Goal: Task Accomplishment & Management: Use online tool/utility

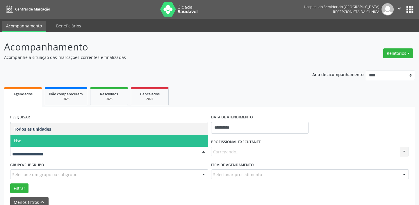
click at [29, 141] on span "Hse" at bounding box center [109, 141] width 198 height 12
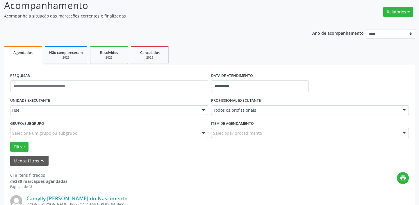
scroll to position [79, 0]
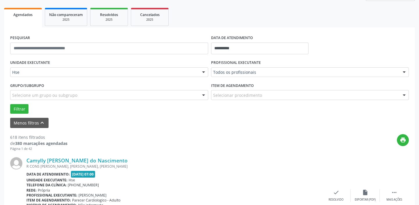
click at [405, 71] on div at bounding box center [404, 72] width 9 height 10
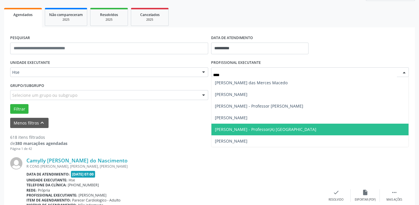
type input "*****"
click at [305, 128] on span "[PERSON_NAME] - Professor(A) [GEOGRAPHIC_DATA]" at bounding box center [311, 129] width 198 height 12
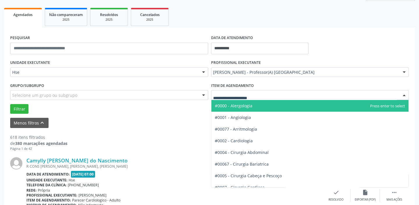
click at [404, 95] on div at bounding box center [404, 95] width 9 height 10
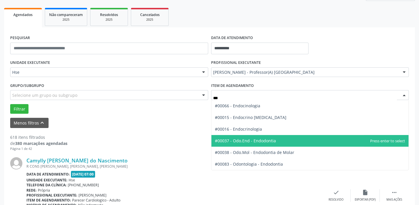
type input "****"
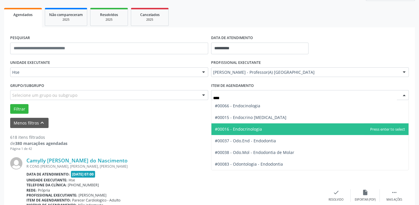
click at [261, 128] on span "#00016 - Endocrinologia" at bounding box center [311, 129] width 198 height 12
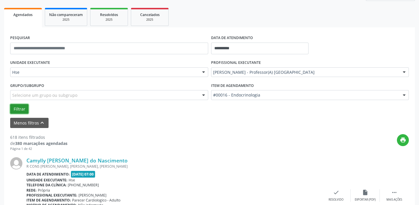
click at [13, 108] on button "Filtrar" at bounding box center [19, 109] width 18 height 10
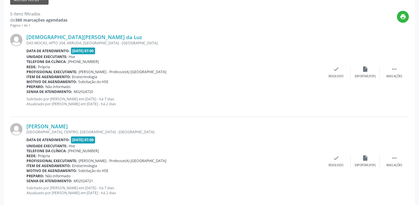
scroll to position [212, 0]
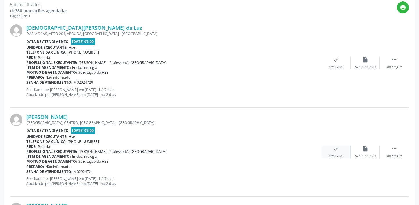
click at [336, 151] on div "check Resolvido" at bounding box center [336, 151] width 29 height 13
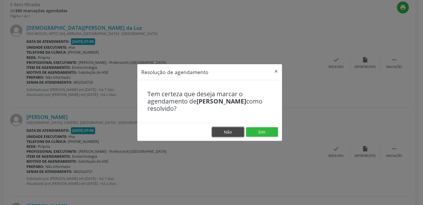
click at [236, 132] on button "Não" at bounding box center [228, 132] width 32 height 10
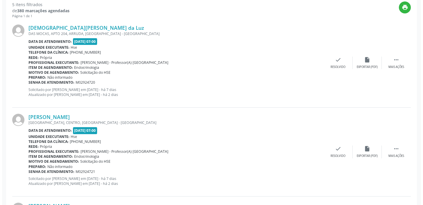
scroll to position [185, 0]
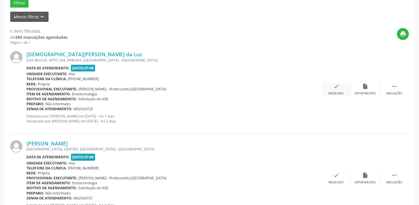
click at [334, 91] on div "Resolvido" at bounding box center [336, 93] width 15 height 4
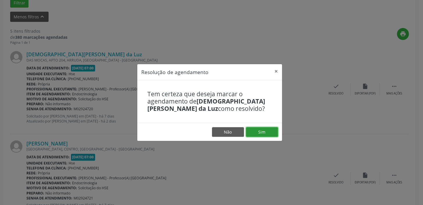
click at [259, 134] on button "Sim" at bounding box center [262, 132] width 32 height 10
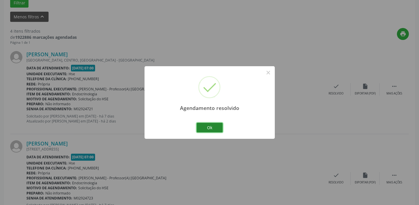
click at [205, 124] on button "Ok" at bounding box center [210, 127] width 26 height 10
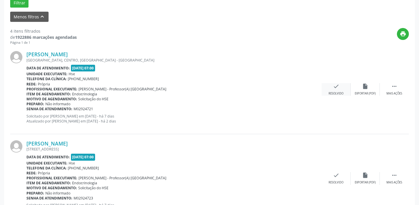
click at [336, 86] on icon "check" at bounding box center [336, 86] width 6 height 6
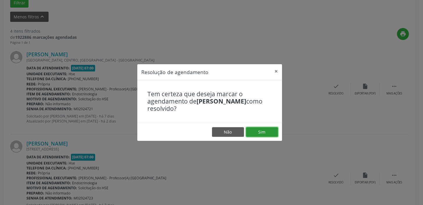
click at [260, 131] on button "Sim" at bounding box center [262, 132] width 32 height 10
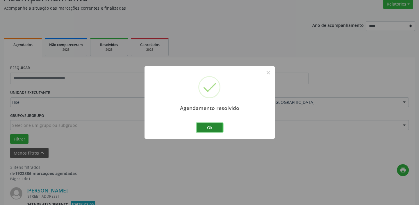
click at [214, 127] on button "Ok" at bounding box center [210, 127] width 26 height 10
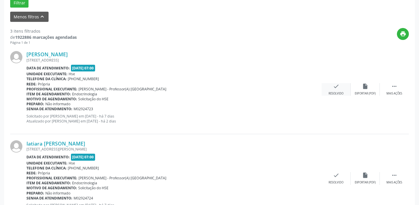
click at [335, 84] on icon "check" at bounding box center [336, 86] width 6 height 6
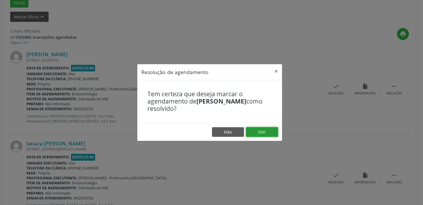
click at [258, 130] on button "Sim" at bounding box center [262, 132] width 32 height 10
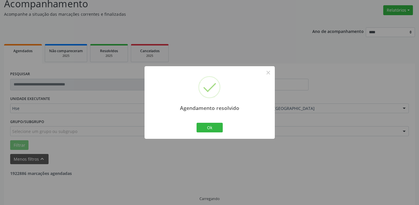
scroll to position [49, 0]
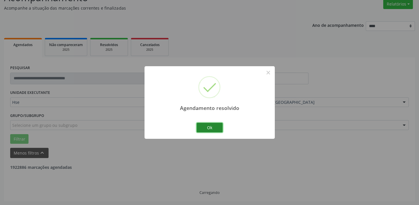
click at [218, 127] on button "Ok" at bounding box center [210, 127] width 26 height 10
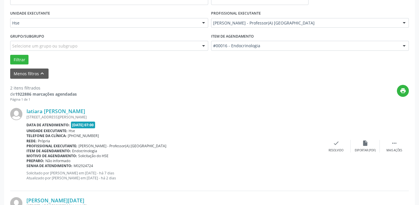
scroll to position [181, 0]
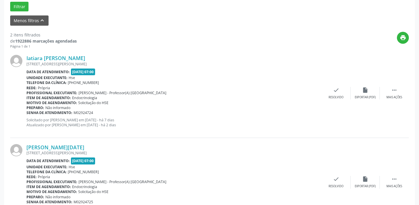
drag, startPoint x: 398, startPoint y: 92, endPoint x: 387, endPoint y: 104, distance: 16.3
click at [398, 92] on div " Mais ações" at bounding box center [394, 93] width 29 height 13
click at [363, 93] on div "alarm_off Não compareceu" at bounding box center [365, 93] width 29 height 13
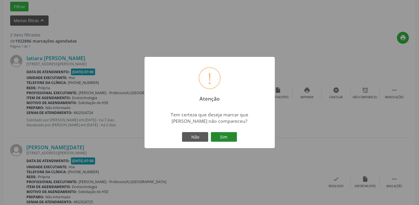
click at [222, 136] on button "Sim" at bounding box center [224, 137] width 26 height 10
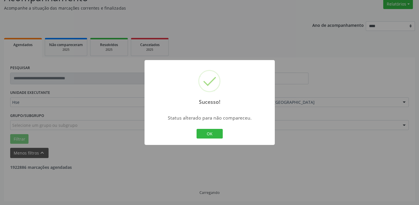
scroll to position [124, 0]
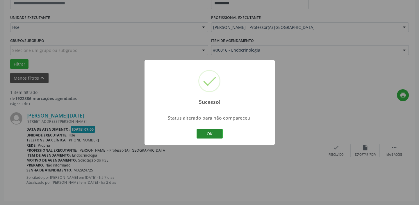
click at [215, 135] on button "OK" at bounding box center [210, 134] width 26 height 10
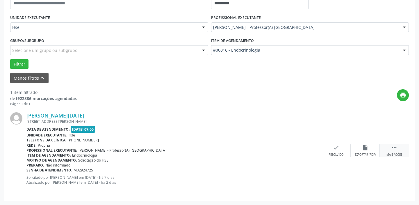
click at [397, 148] on icon "" at bounding box center [394, 147] width 6 height 6
click at [365, 149] on icon "alarm_off" at bounding box center [365, 147] width 6 height 6
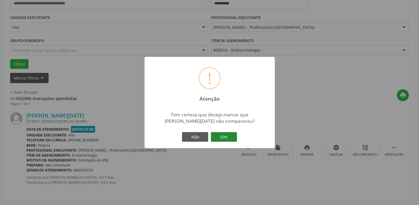
click at [220, 139] on button "Sim" at bounding box center [224, 137] width 26 height 10
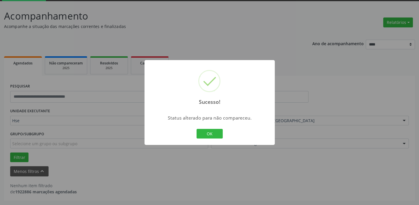
scroll to position [30, 0]
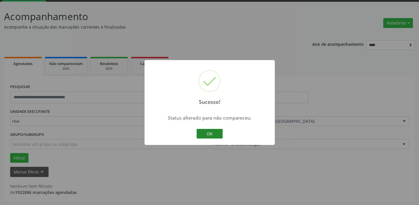
click at [210, 137] on button "OK" at bounding box center [210, 134] width 26 height 10
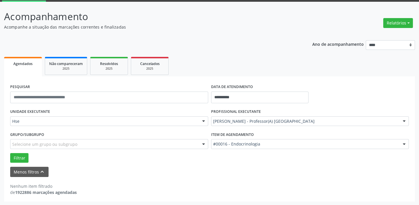
click at [405, 122] on div at bounding box center [404, 121] width 9 height 10
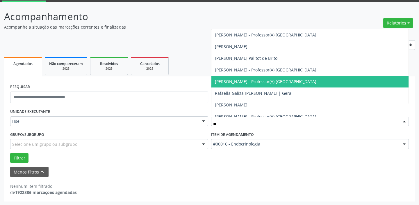
type input "*"
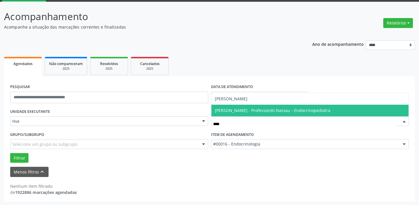
type input "*****"
click at [248, 110] on span "[PERSON_NAME]" at bounding box center [231, 110] width 33 height 6
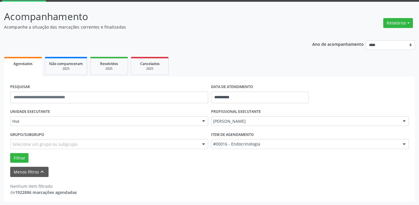
click at [404, 143] on div at bounding box center [404, 144] width 9 height 10
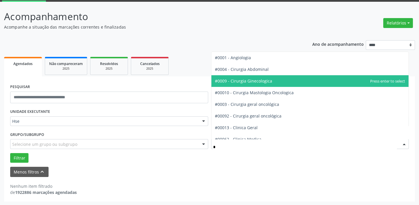
type input "**"
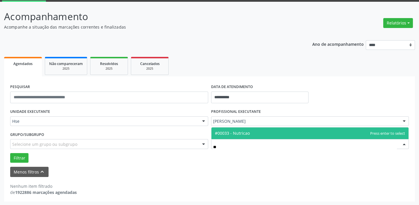
click at [246, 131] on span "#00033 - Nutricao" at bounding box center [232, 133] width 35 height 6
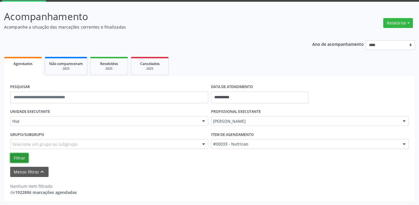
click at [17, 157] on button "Filtrar" at bounding box center [19, 158] width 18 height 10
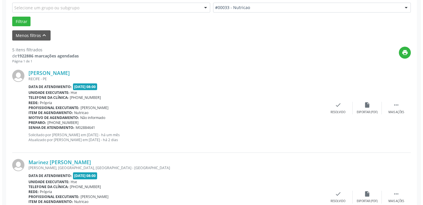
scroll to position [242, 0]
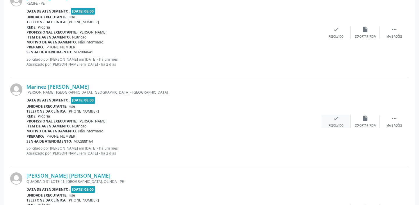
click at [338, 120] on icon "check" at bounding box center [336, 118] width 6 height 6
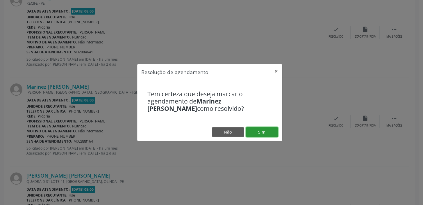
click at [260, 130] on button "Sim" at bounding box center [262, 132] width 32 height 10
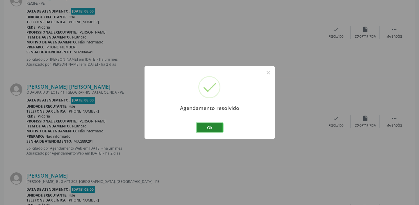
click at [218, 125] on button "Ok" at bounding box center [210, 127] width 26 height 10
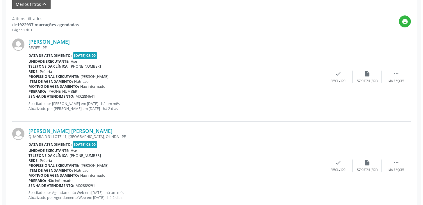
scroll to position [189, 0]
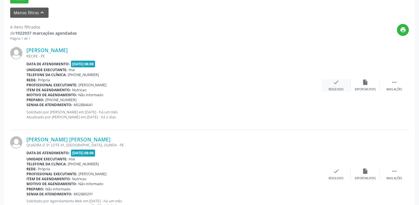
click at [337, 83] on icon "check" at bounding box center [336, 82] width 6 height 6
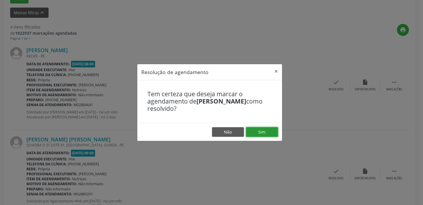
click at [260, 130] on button "Sim" at bounding box center [262, 132] width 32 height 10
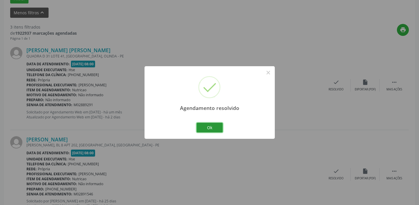
click at [220, 128] on button "Ok" at bounding box center [210, 127] width 26 height 10
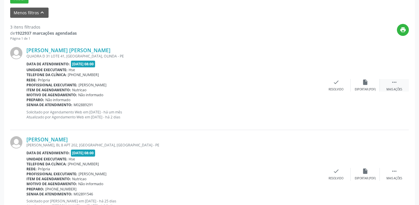
drag, startPoint x: 393, startPoint y: 83, endPoint x: 396, endPoint y: 82, distance: 2.9
click at [393, 83] on icon "" at bounding box center [394, 82] width 6 height 6
click at [364, 82] on icon "alarm_off" at bounding box center [365, 82] width 6 height 6
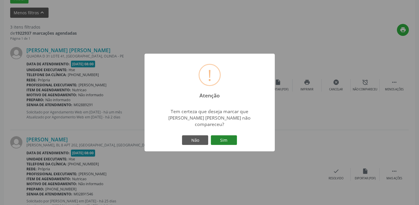
click at [226, 136] on button "Sim" at bounding box center [224, 140] width 26 height 10
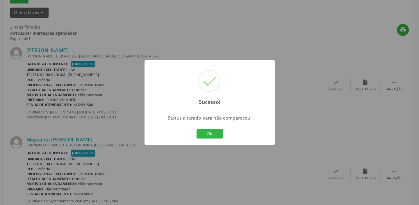
click at [216, 136] on button "OK" at bounding box center [210, 134] width 26 height 10
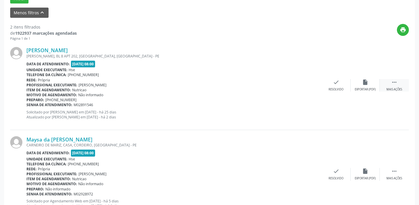
click at [398, 84] on div " Mais ações" at bounding box center [394, 85] width 29 height 13
drag, startPoint x: 395, startPoint y: 82, endPoint x: 393, endPoint y: 86, distance: 4.2
click at [395, 82] on icon "" at bounding box center [394, 82] width 6 height 6
click at [397, 82] on icon "" at bounding box center [394, 82] width 6 height 6
click at [363, 83] on icon "alarm_off" at bounding box center [365, 82] width 6 height 6
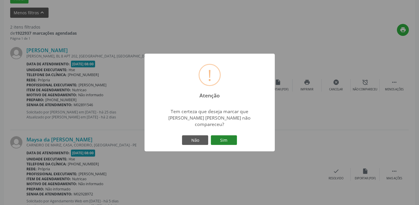
click at [232, 135] on button "Sim" at bounding box center [224, 140] width 26 height 10
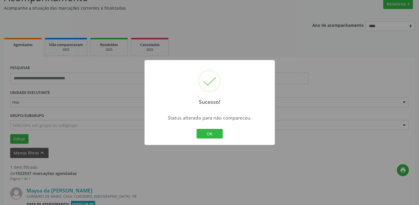
scroll to position [124, 0]
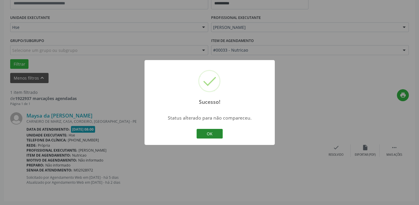
click at [204, 132] on button "OK" at bounding box center [210, 134] width 26 height 10
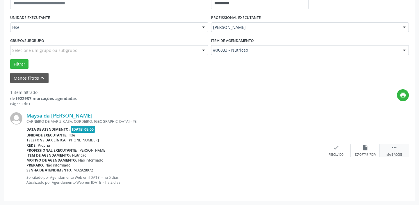
click at [397, 148] on icon "" at bounding box center [394, 147] width 6 height 6
click at [367, 148] on icon "alarm_off" at bounding box center [365, 147] width 6 height 6
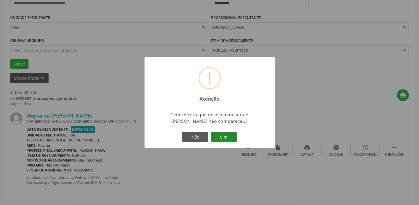
click at [223, 138] on button "Sim" at bounding box center [224, 137] width 26 height 10
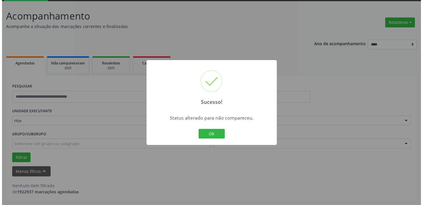
scroll to position [30, 0]
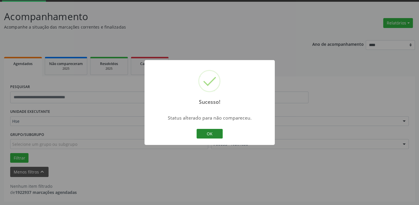
click at [209, 130] on button "OK" at bounding box center [210, 134] width 26 height 10
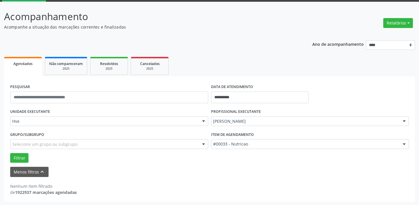
drag, startPoint x: 393, startPoint y: 20, endPoint x: 379, endPoint y: 47, distance: 30.6
click at [394, 21] on button "Relatórios" at bounding box center [398, 23] width 30 height 10
click at [363, 35] on link "Agendamentos" at bounding box center [382, 35] width 63 height 8
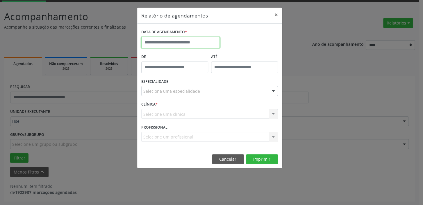
click at [177, 38] on input "text" at bounding box center [180, 43] width 79 height 12
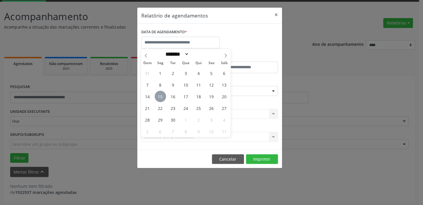
click at [162, 92] on span "15" at bounding box center [160, 95] width 11 height 11
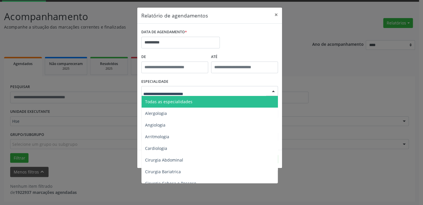
click at [158, 95] on div "Todas as especialidades Alergologia Angiologia Arritmologia Cardiologia Cirurgi…" at bounding box center [209, 91] width 137 height 10
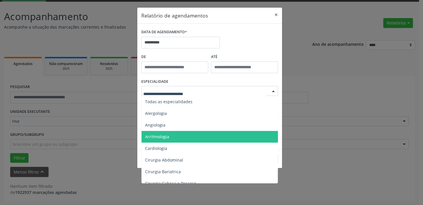
scroll to position [106, 0]
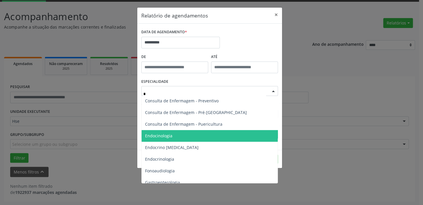
type input "**"
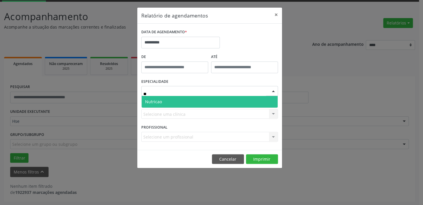
click at [176, 104] on span "Nutricao" at bounding box center [210, 102] width 136 height 12
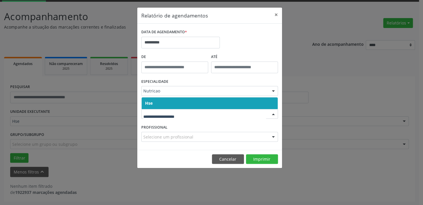
click at [148, 111] on div at bounding box center [209, 114] width 137 height 10
drag, startPoint x: 153, startPoint y: 105, endPoint x: 153, endPoint y: 110, distance: 5.2
click at [153, 106] on span "Hse" at bounding box center [210, 103] width 136 height 12
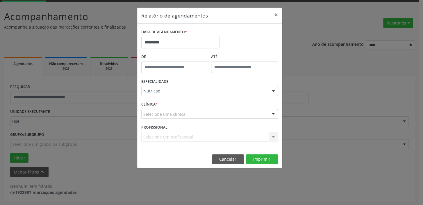
click at [153, 121] on div "CLÍNICA * Selecione uma clínica Hse Nenhum resultado encontrado para: " " Não h…" at bounding box center [210, 111] width 140 height 23
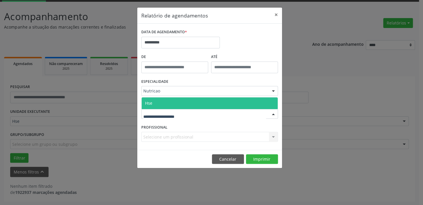
drag, startPoint x: 152, startPoint y: 115, endPoint x: 159, endPoint y: 107, distance: 10.1
click at [164, 99] on span "Hse" at bounding box center [210, 103] width 136 height 12
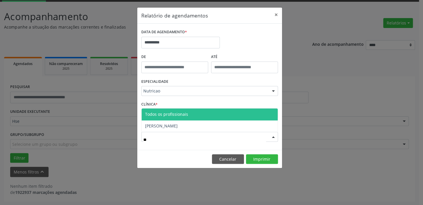
type input "***"
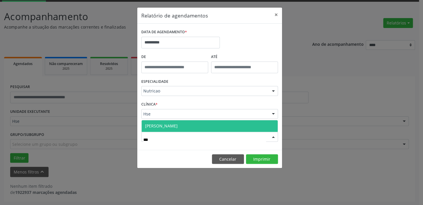
click at [199, 120] on span "[PERSON_NAME]" at bounding box center [210, 126] width 136 height 12
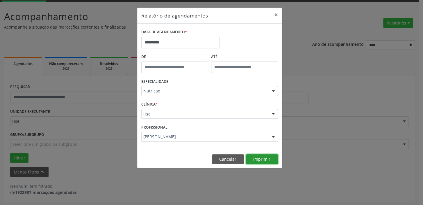
click at [266, 157] on button "Imprimir" at bounding box center [262, 159] width 32 height 10
